Goal: Information Seeking & Learning: Learn about a topic

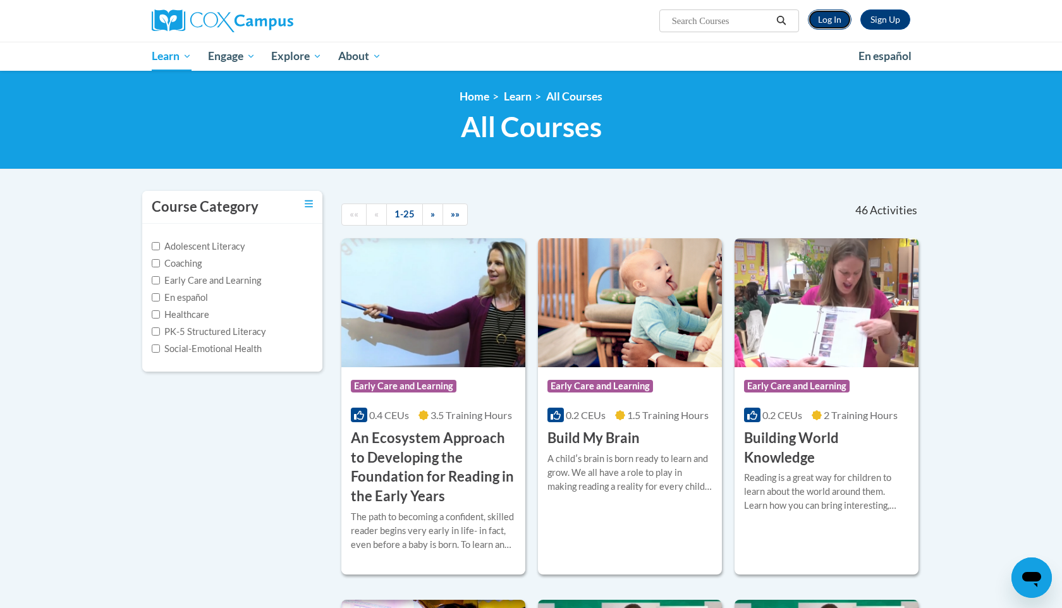
click at [833, 27] on link "Log In" at bounding box center [830, 19] width 44 height 20
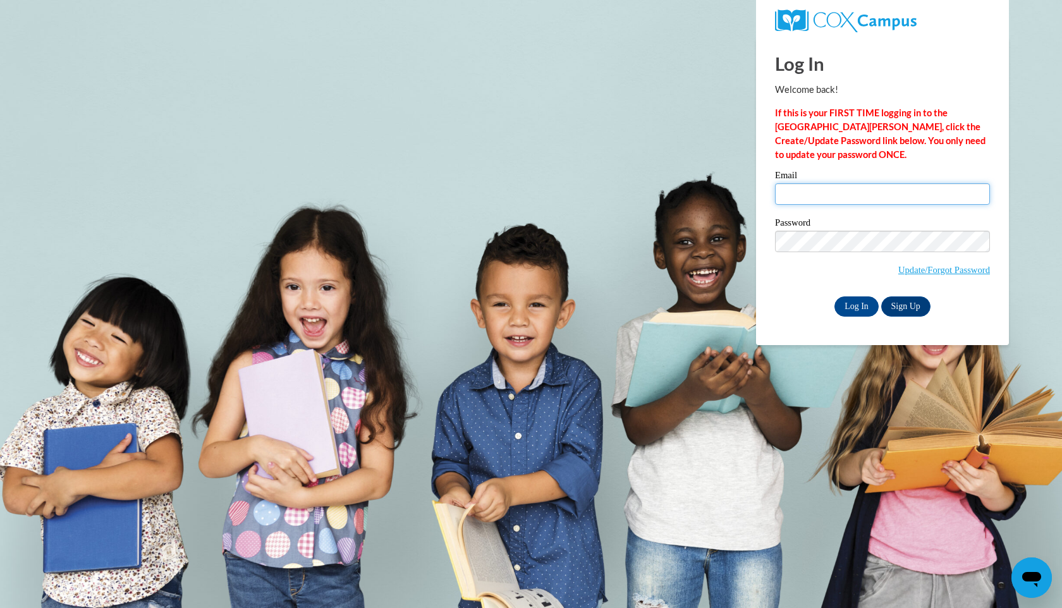
click at [805, 198] on input "Email" at bounding box center [882, 193] width 215 height 21
type input "[EMAIL_ADDRESS][DOMAIN_NAME]"
click at [857, 297] on input "Log In" at bounding box center [857, 307] width 44 height 20
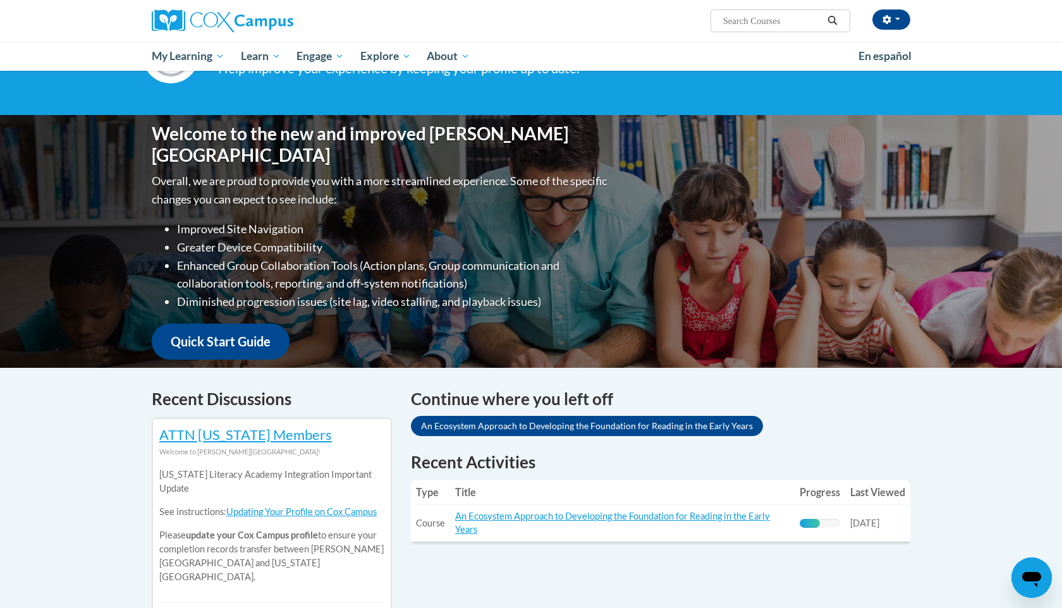
scroll to position [101, 0]
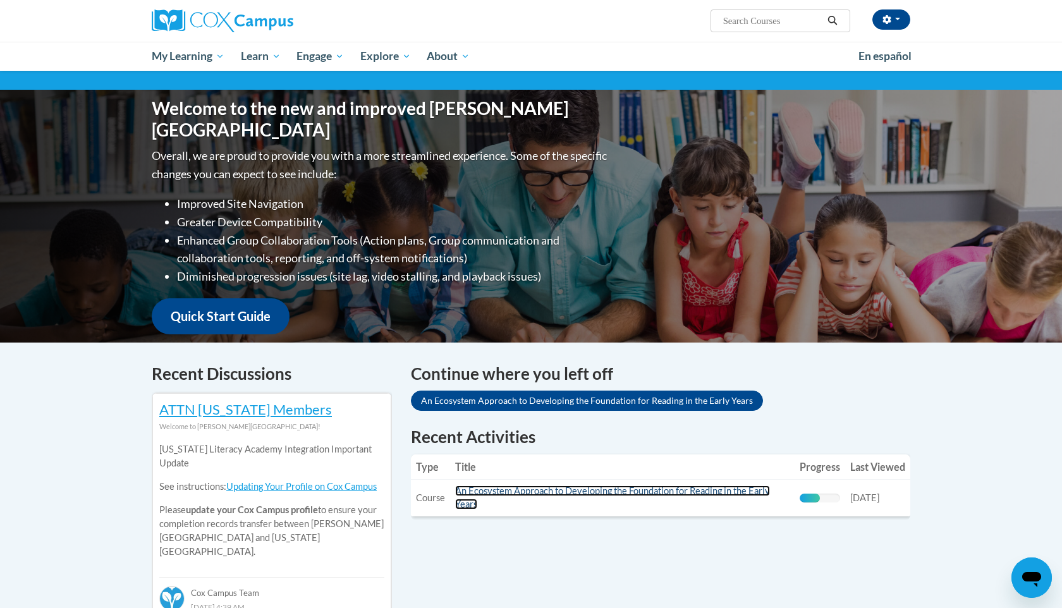
click at [712, 487] on link "An Ecosystem Approach to Developing the Foundation for Reading in the Early Yea…" at bounding box center [612, 498] width 315 height 24
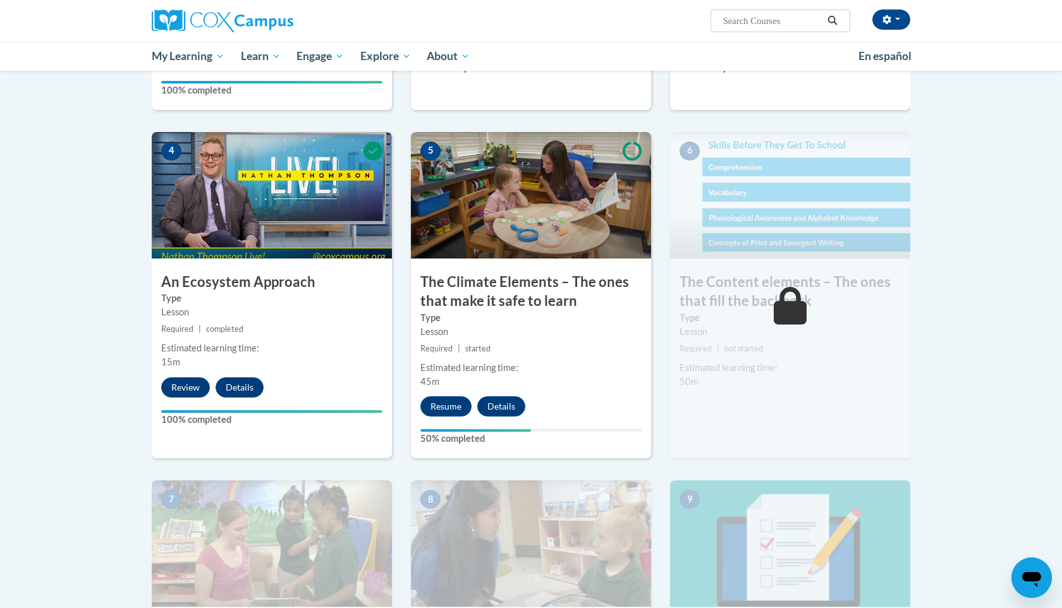
scroll to position [582, 0]
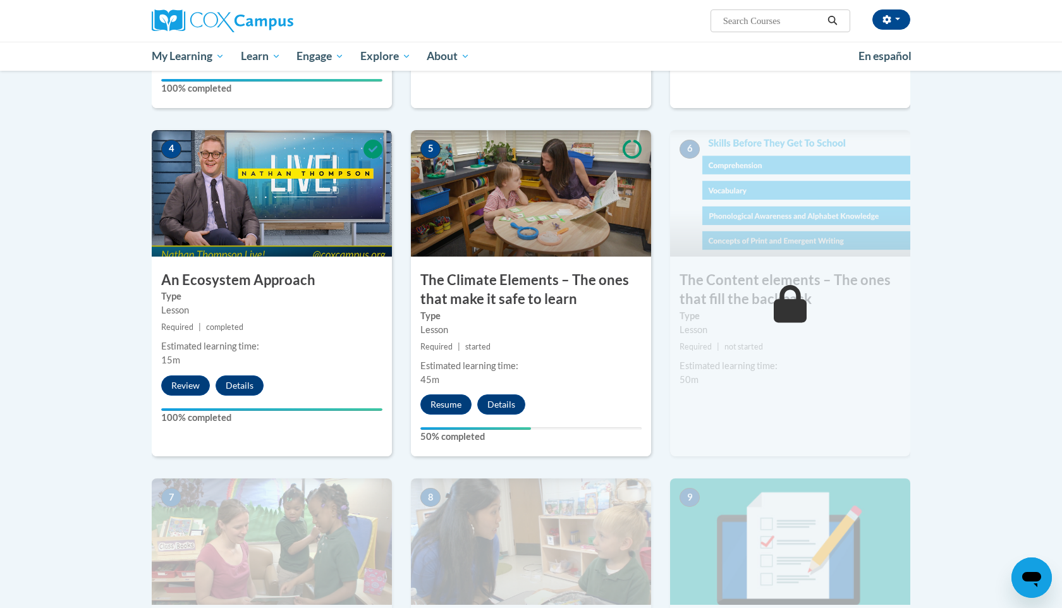
click at [562, 271] on h3 "The Climate Elements – The ones that make it safe to learn" at bounding box center [531, 290] width 240 height 39
click at [444, 408] on button "Resume" at bounding box center [445, 405] width 51 height 20
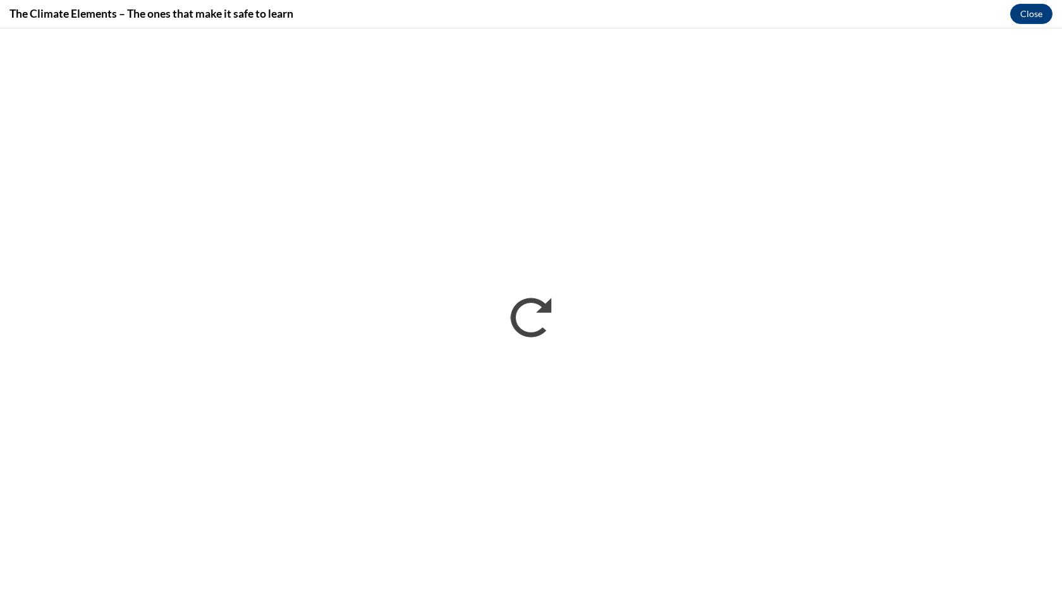
scroll to position [0, 0]
